Goal: Task Accomplishment & Management: Manage account settings

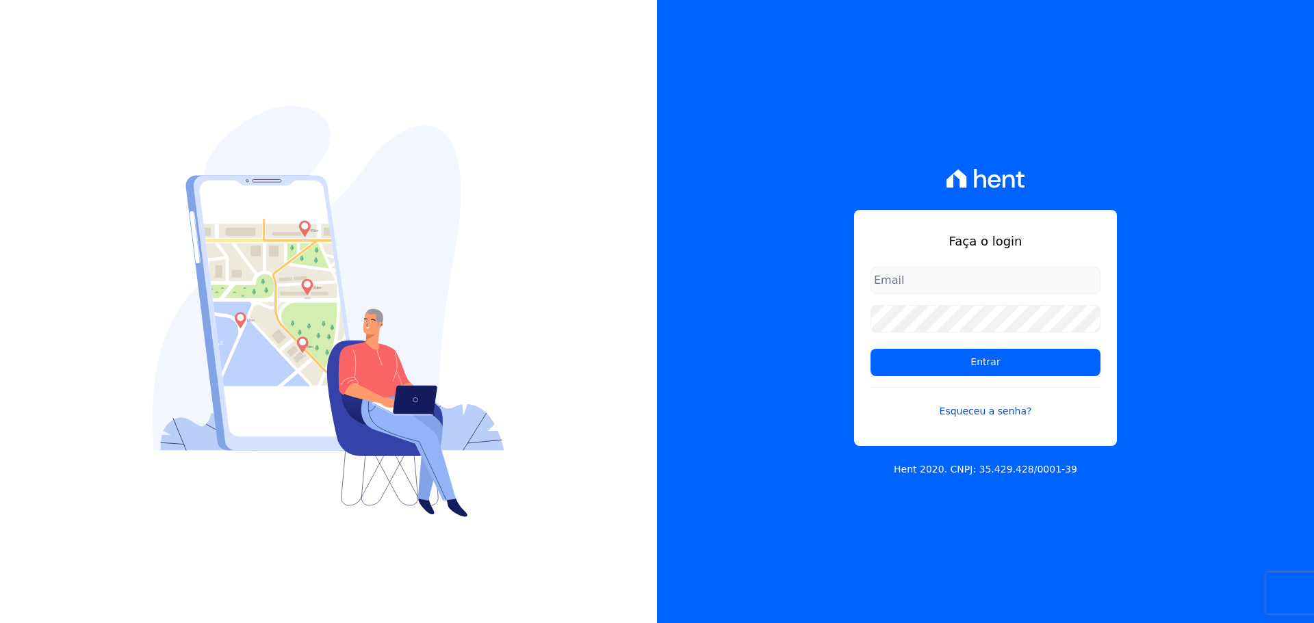
click at [979, 411] on link "Esqueceu a senha?" at bounding box center [985, 402] width 230 height 31
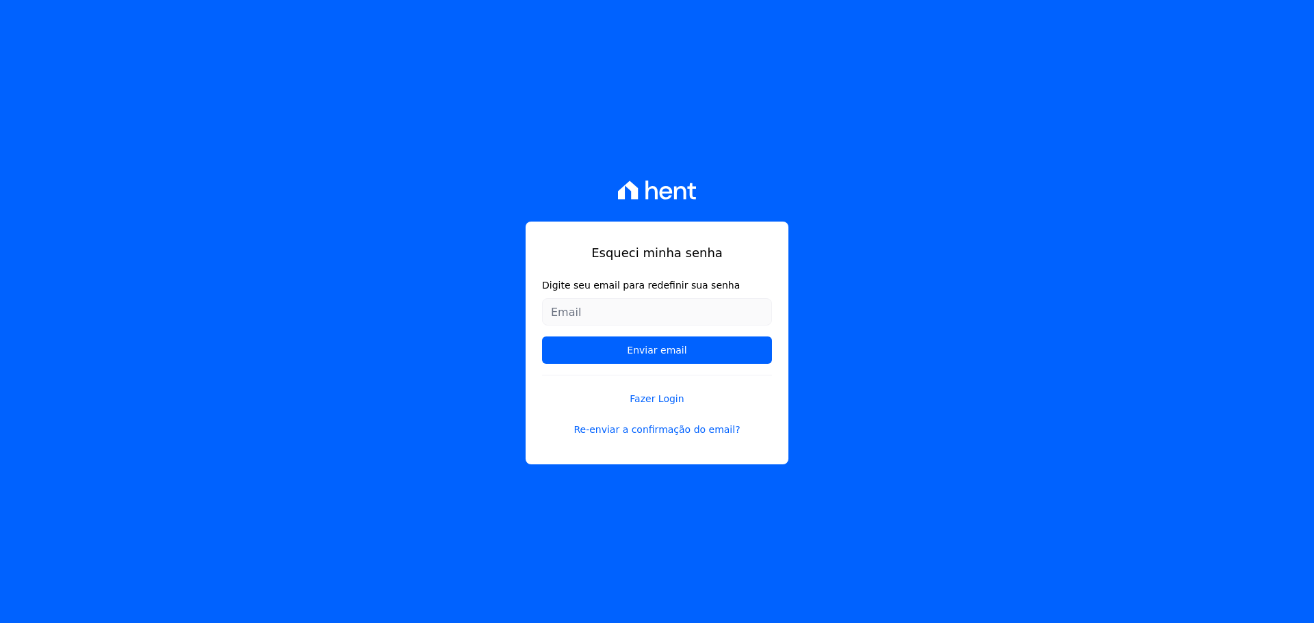
click at [716, 307] on input "Digite seu email para redefinir sua senha" at bounding box center [657, 311] width 230 height 27
type input "[EMAIL_ADDRESS][PERSON_NAME][DOMAIN_NAME]"
click at [542, 337] on input "Enviar email" at bounding box center [657, 350] width 230 height 27
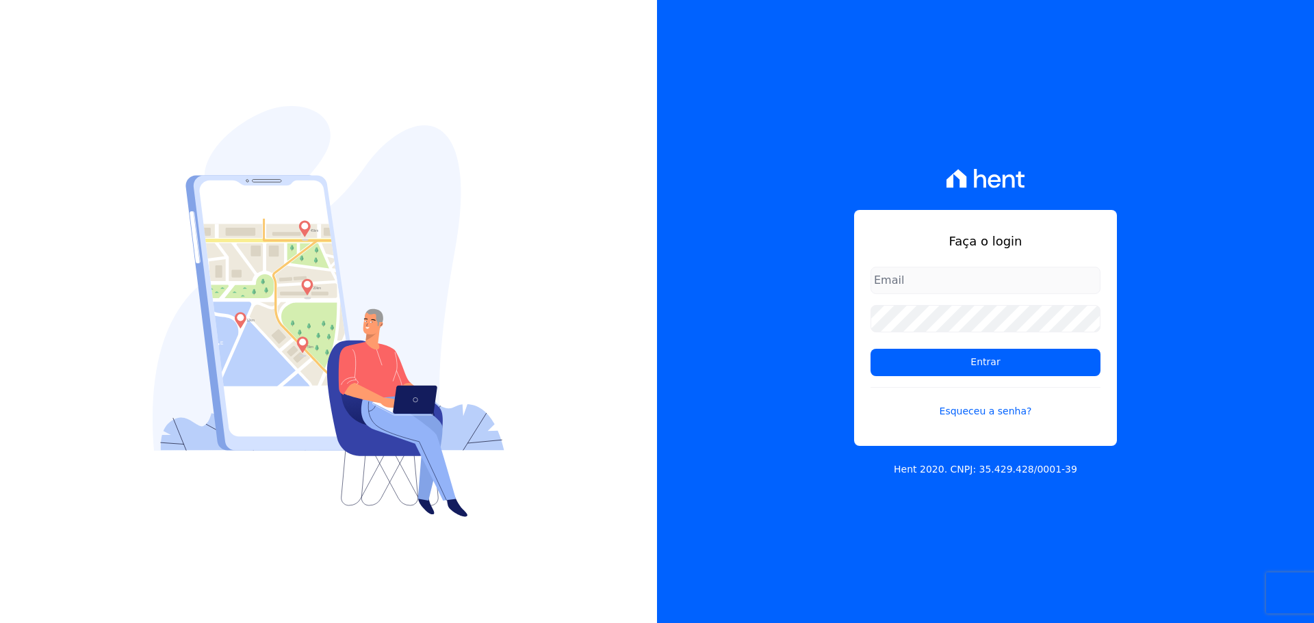
click at [632, 344] on div at bounding box center [328, 311] width 657 height 623
